Goal: Information Seeking & Learning: Learn about a topic

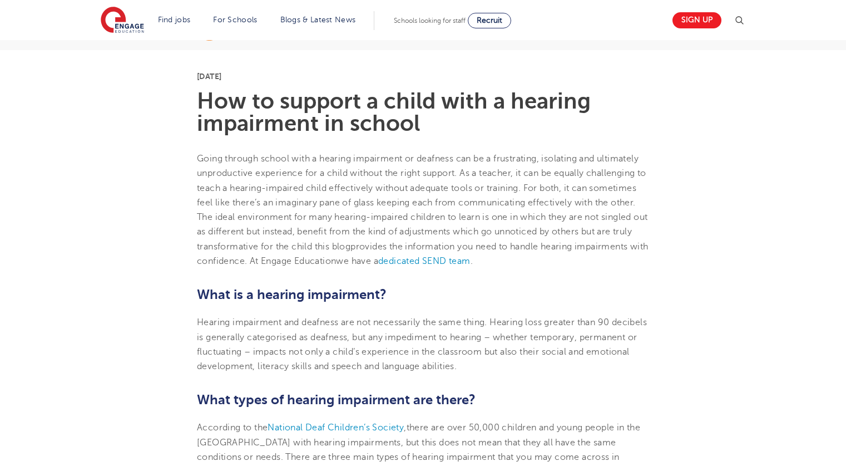
scroll to position [479, 0]
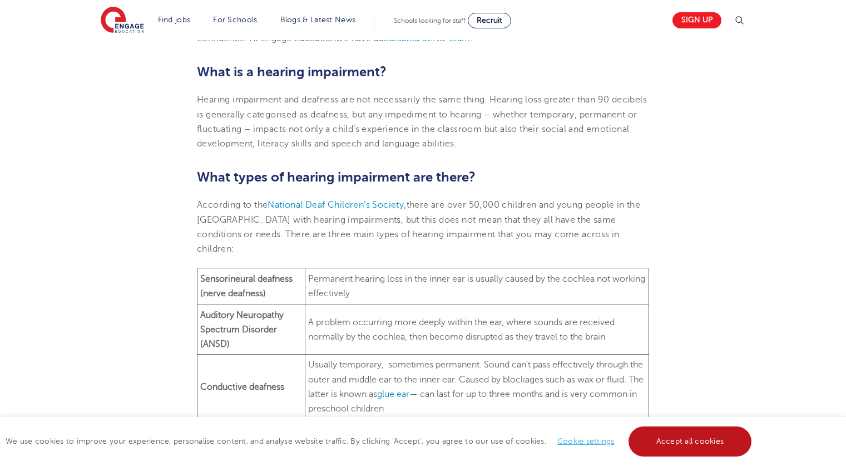
click at [689, 438] on link "Accept all cookies" at bounding box center [690, 441] width 123 height 30
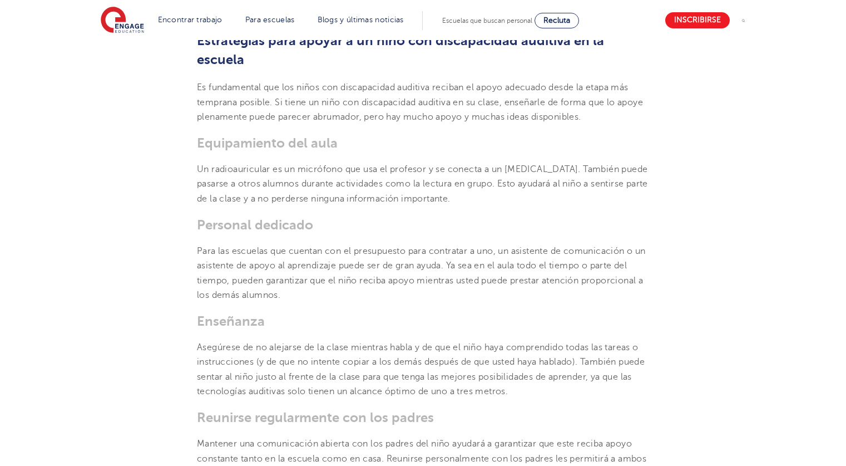
scroll to position [1615, 0]
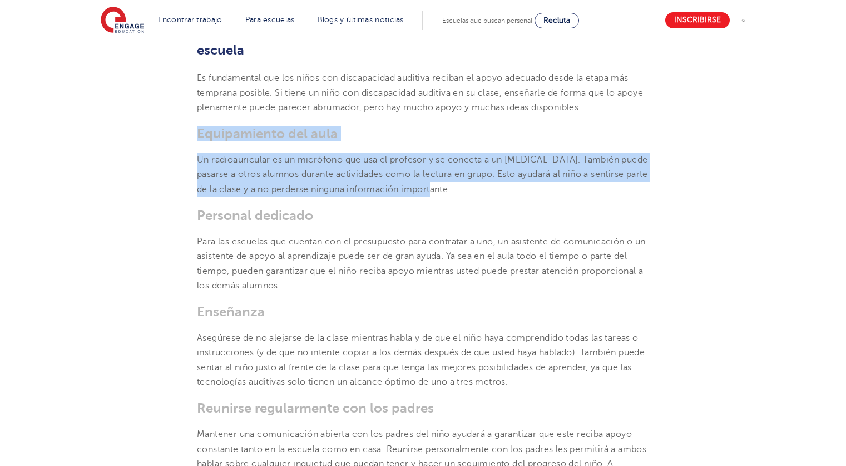
drag, startPoint x: 196, startPoint y: 76, endPoint x: 495, endPoint y: 135, distance: 305.0
click at [495, 135] on section "[DATE][PERSON_NAME] Cómo apoyar a un niño con discapacidad auditiva en la escue…" at bounding box center [423, 156] width 675 height 2928
copy section "Equipamiento del aula Un radioauricular es un micrófono que usa el profesor y s…"
drag, startPoint x: 228, startPoint y: 308, endPoint x: 553, endPoint y: 321, distance: 325.6
click at [553, 330] on p "Asegúrese de no alejarse de la clase mientras habla y de que el niño haya compr…" at bounding box center [423, 359] width 452 height 58
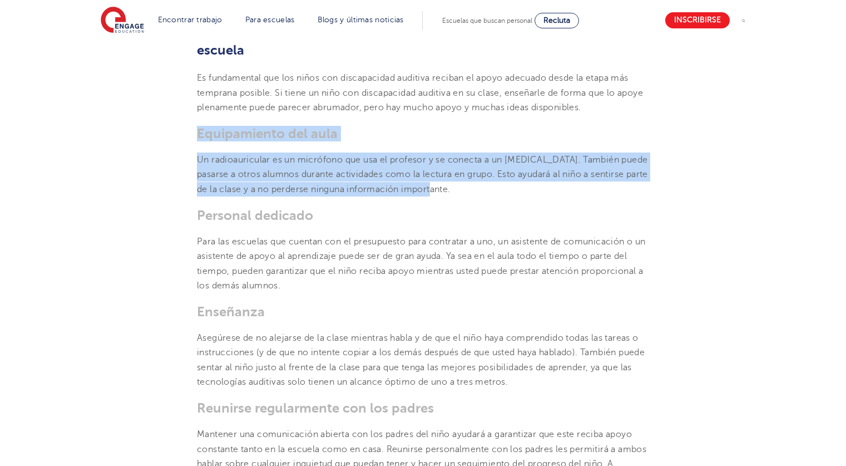
copy font "sentar al niño justo al frente de la clase para que tenga las mejores posibilid…"
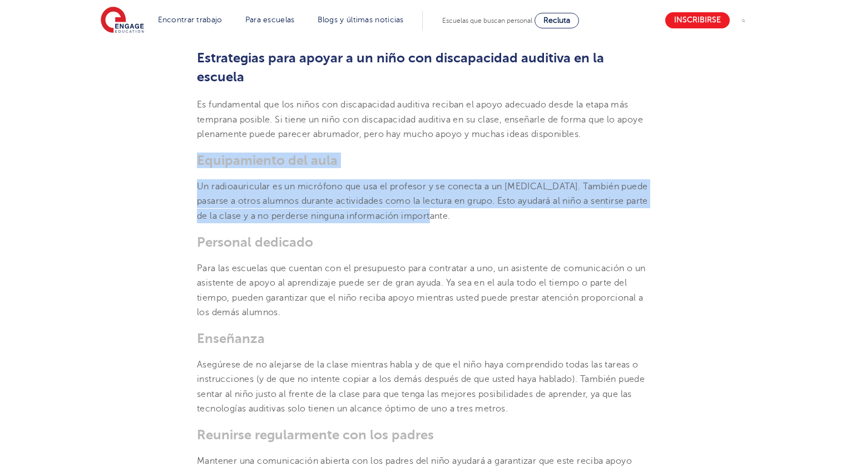
scroll to position [1587, 0]
click at [670, 252] on section "[DATE][PERSON_NAME] Cómo apoyar a un niño con discapacidad auditiva en la escue…" at bounding box center [423, 206] width 675 height 2972
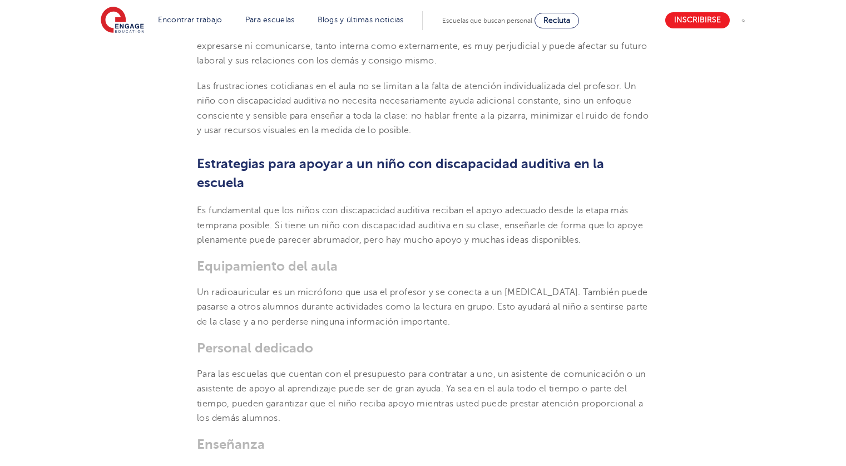
scroll to position [1482, 0]
